Goal: Navigation & Orientation: Find specific page/section

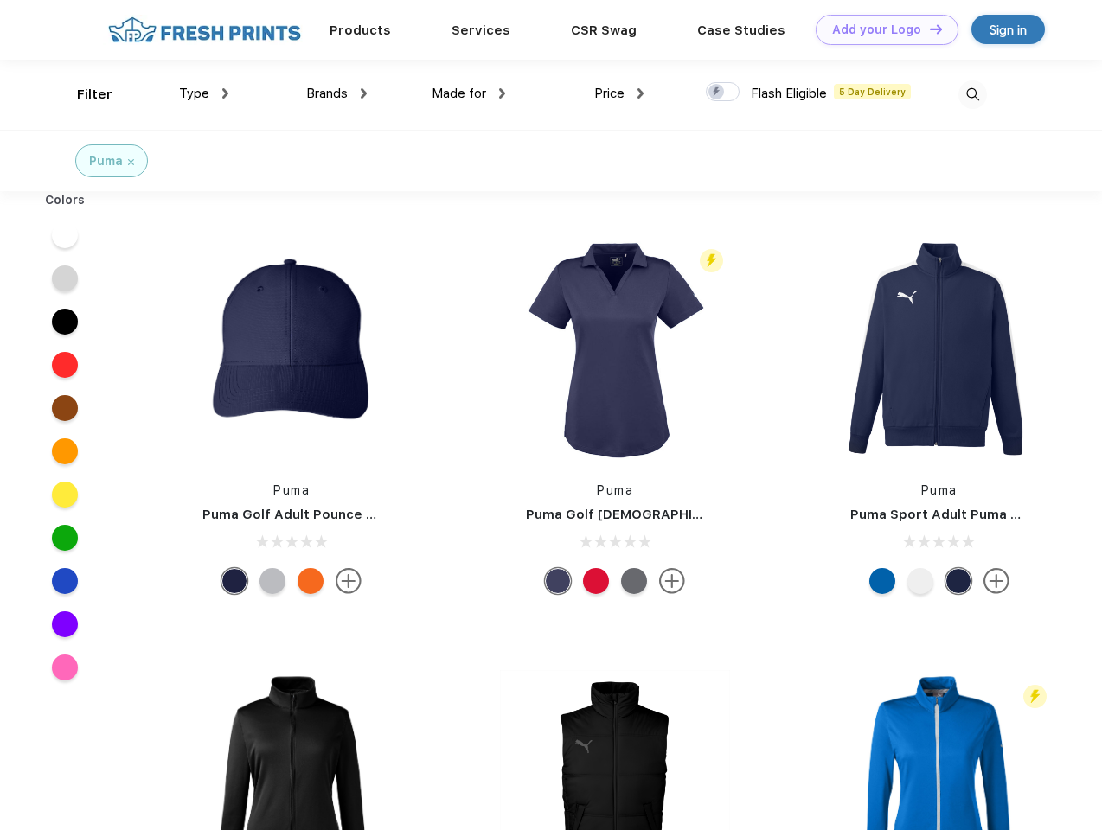
click at [880, 29] on link "Add your Logo Design Tool" at bounding box center [887, 30] width 143 height 30
click at [0, 0] on div "Design Tool" at bounding box center [0, 0] width 0 height 0
click at [928, 29] on link "Add your Logo Design Tool" at bounding box center [887, 30] width 143 height 30
click at [83, 94] on div "Filter" at bounding box center [94, 95] width 35 height 20
click at [204, 93] on span "Type" at bounding box center [194, 94] width 30 height 16
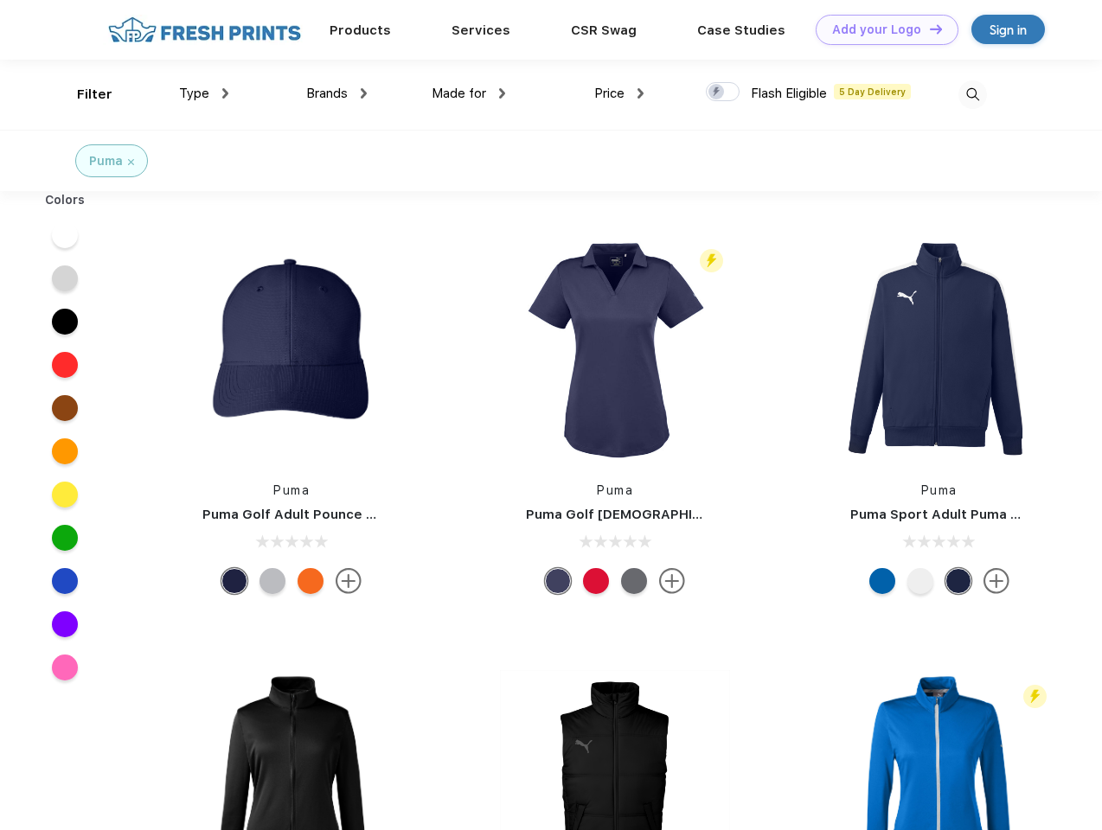
click at [336, 93] on span "Brands" at bounding box center [327, 94] width 42 height 16
click at [469, 93] on span "Made for" at bounding box center [459, 94] width 54 height 16
click at [619, 93] on span "Price" at bounding box center [609, 94] width 30 height 16
click at [723, 93] on div at bounding box center [723, 91] width 34 height 19
click at [717, 93] on input "checkbox" at bounding box center [711, 86] width 11 height 11
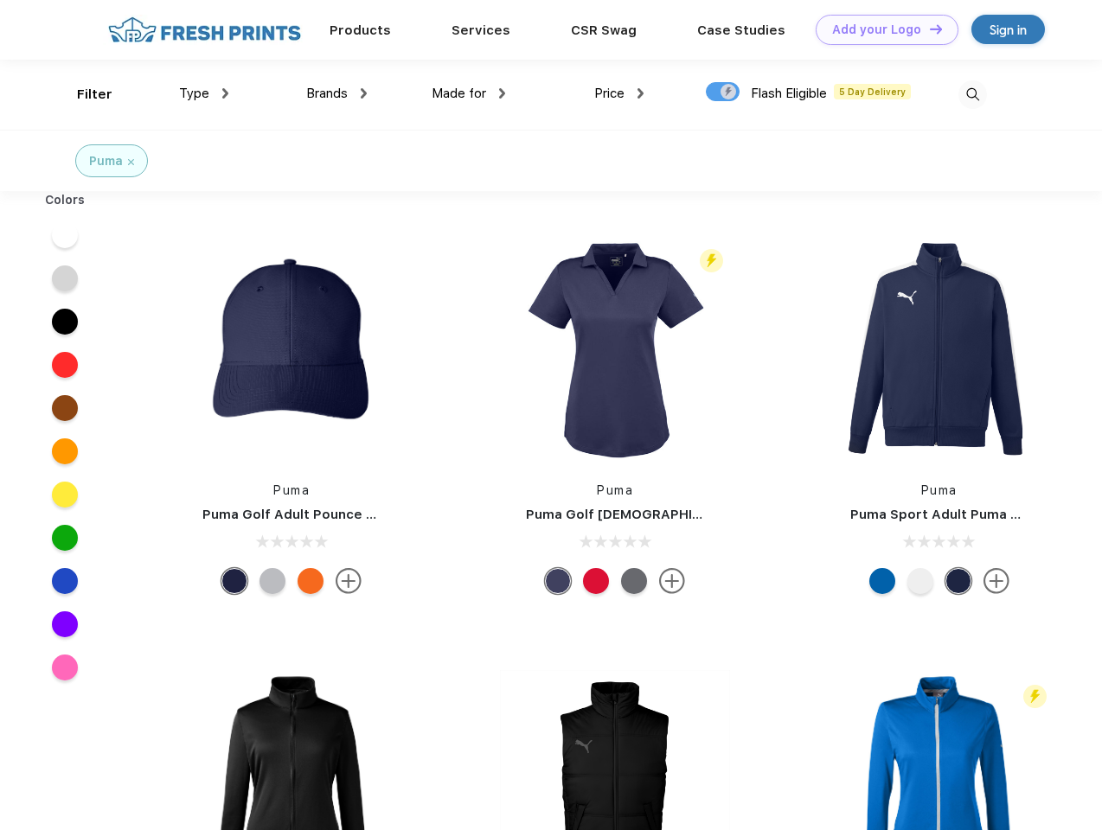
click at [972, 94] on img at bounding box center [972, 94] width 29 height 29
